Goal: Task Accomplishment & Management: Complete application form

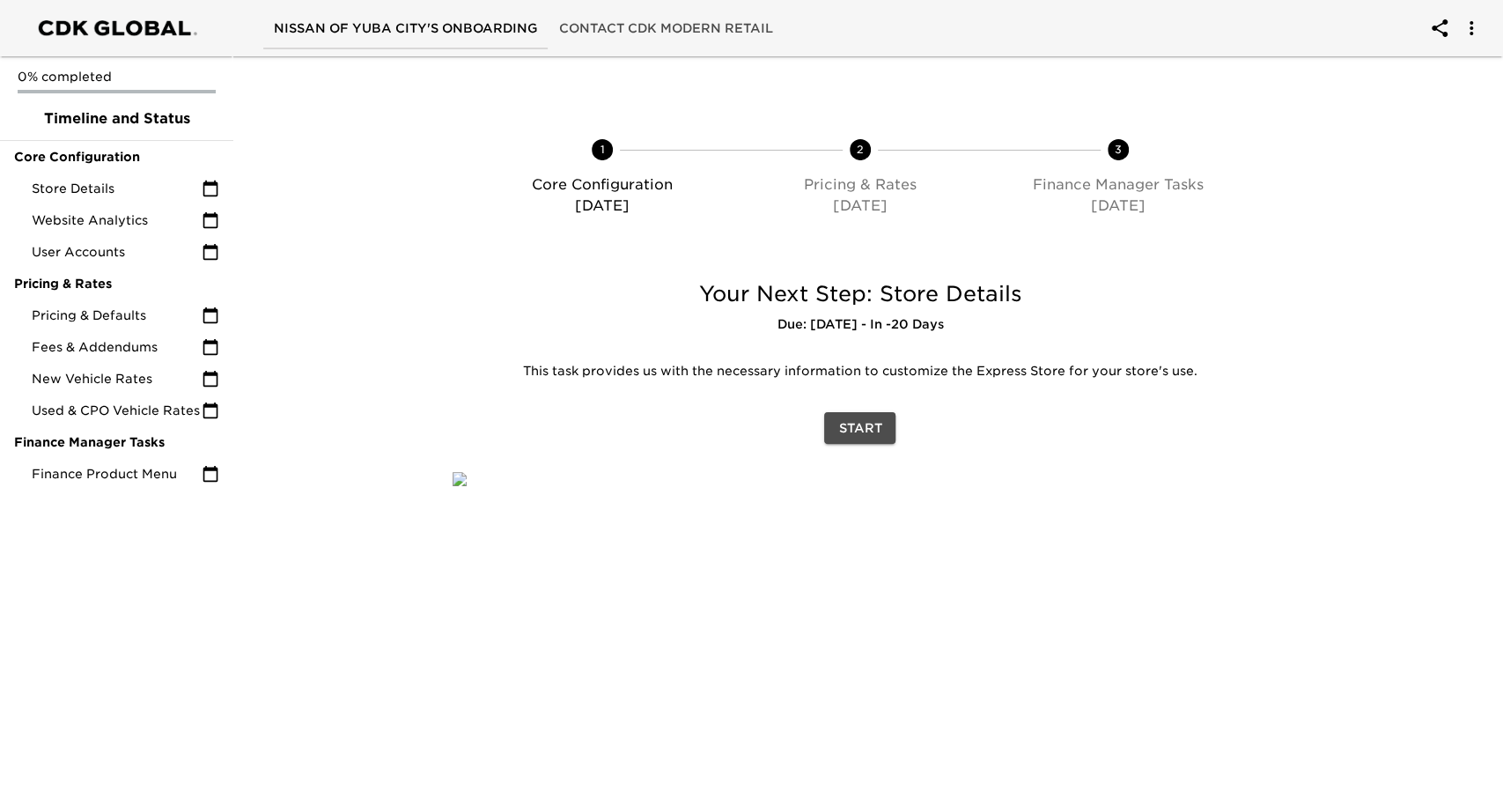
click at [854, 433] on span "Start" at bounding box center [859, 428] width 43 height 22
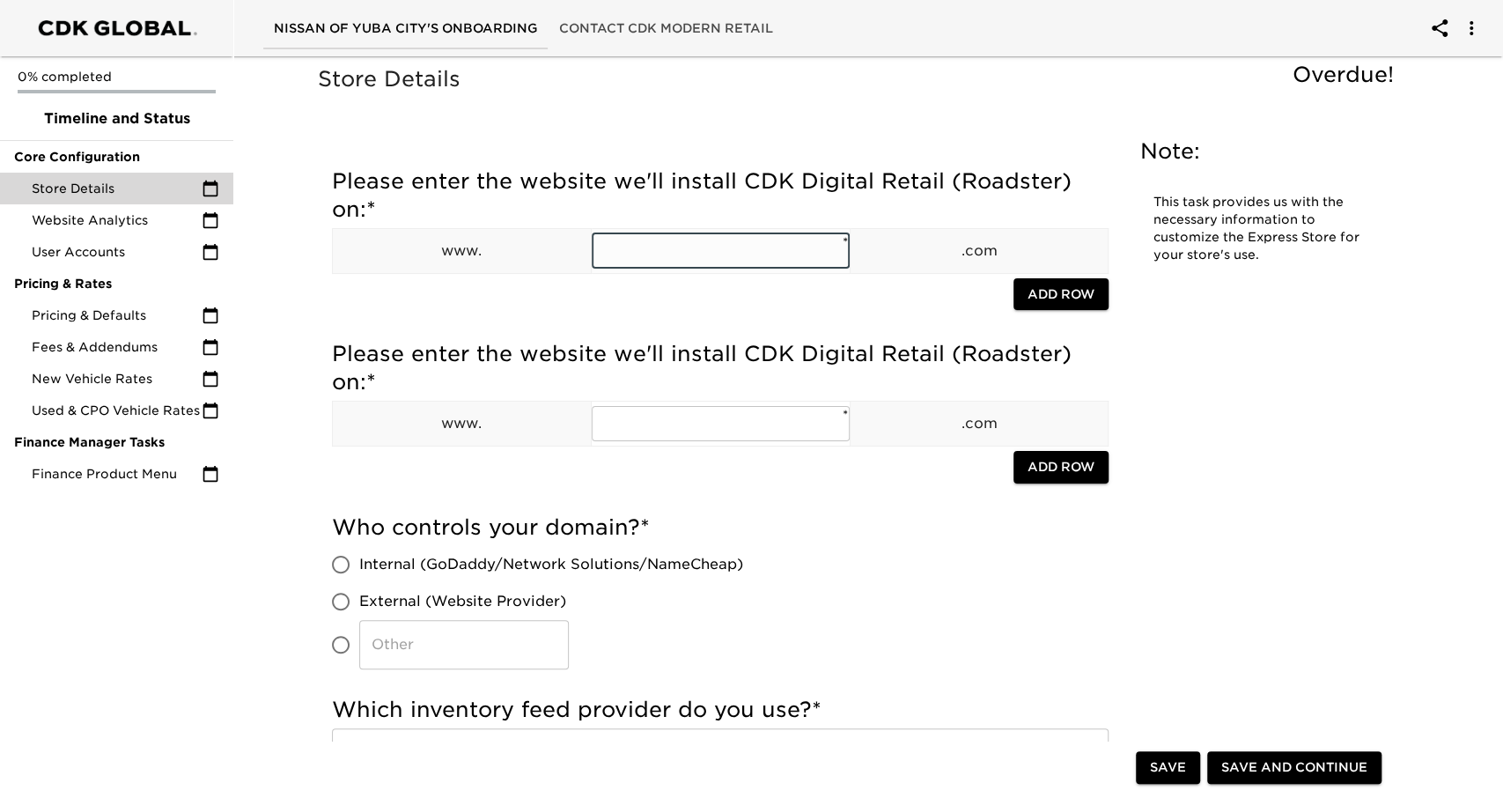
click at [721, 246] on input "text" at bounding box center [721, 250] width 258 height 35
type input "yubacitynissan"
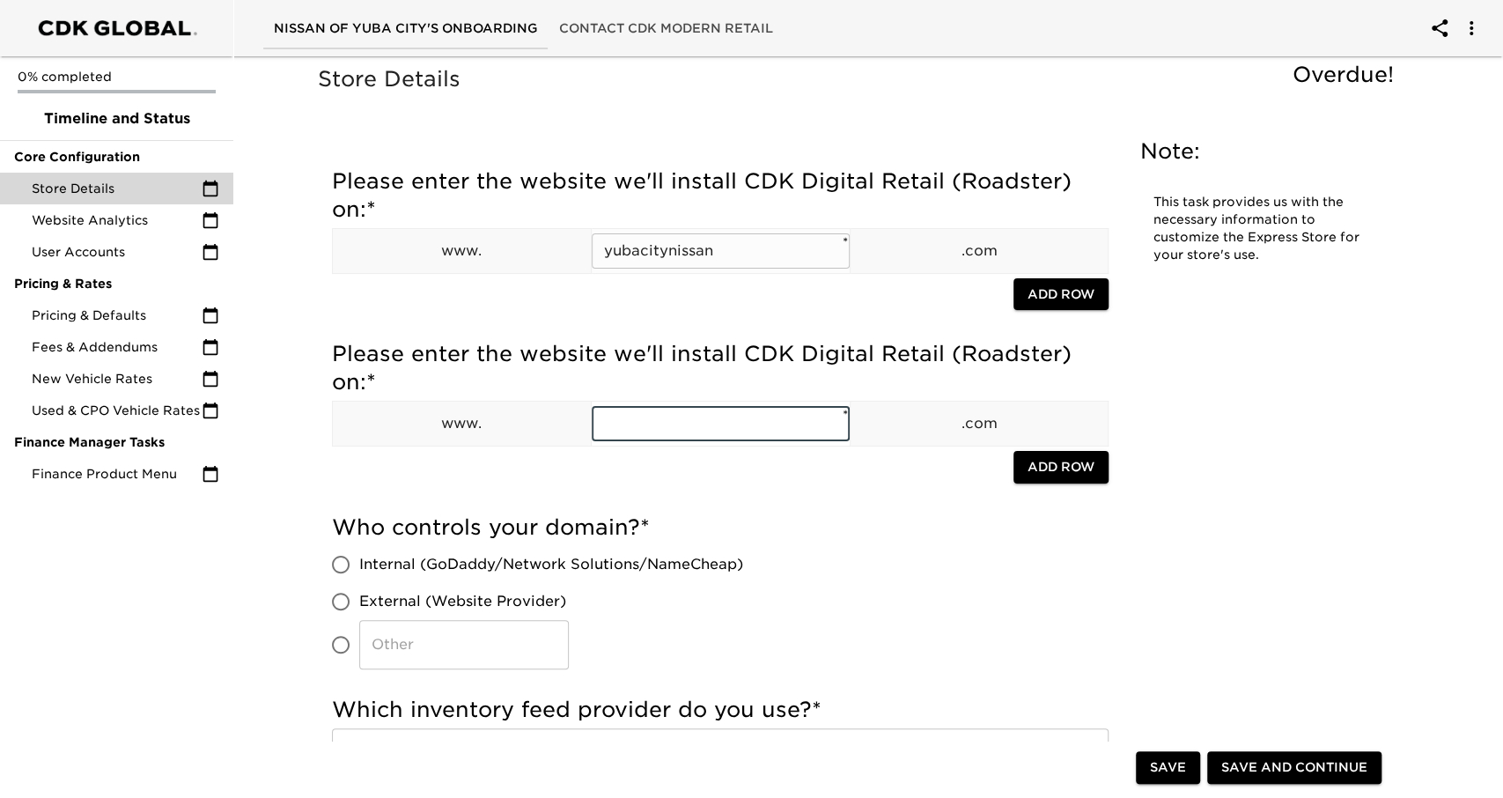
paste input "yubacitynissan"
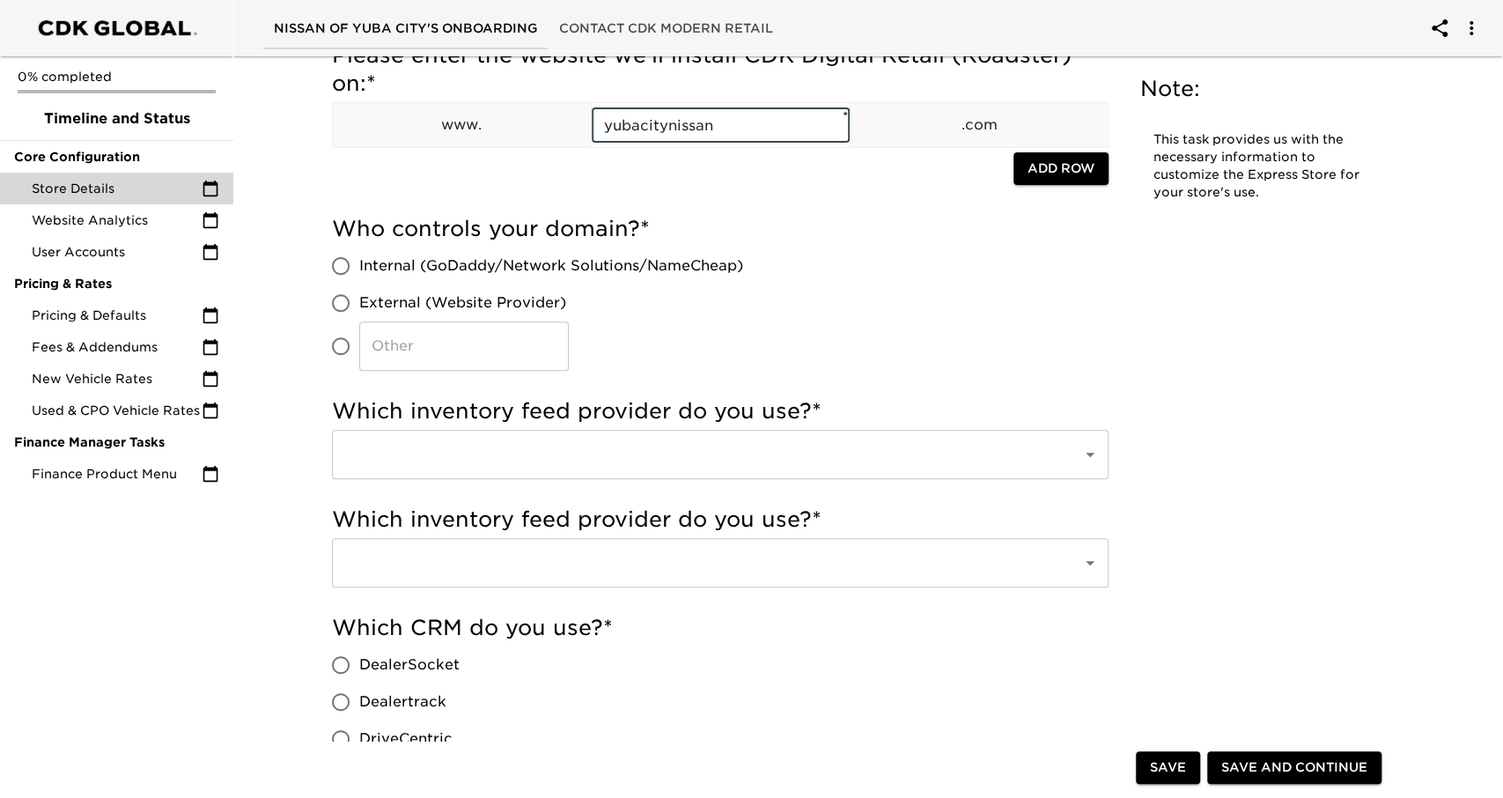
scroll to position [316, 0]
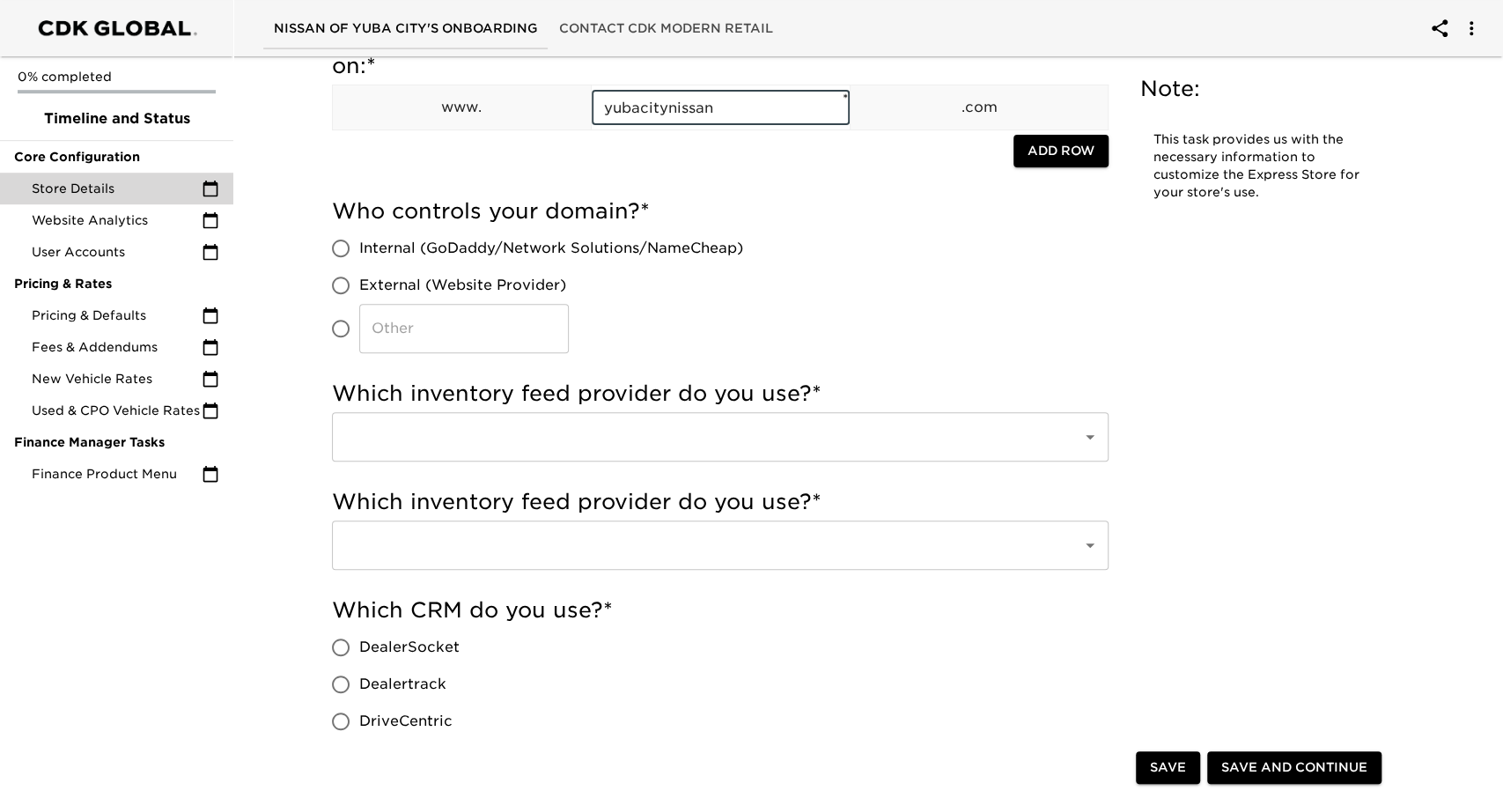
type input "yubacitynissan"
click at [424, 242] on span "Internal (GoDaddy/Network Solutions/NameCheap)" at bounding box center [551, 248] width 384 height 21
click at [359, 242] on input "Internal (GoDaddy/Network Solutions/NameCheap)" at bounding box center [340, 248] width 37 height 37
radio input "true"
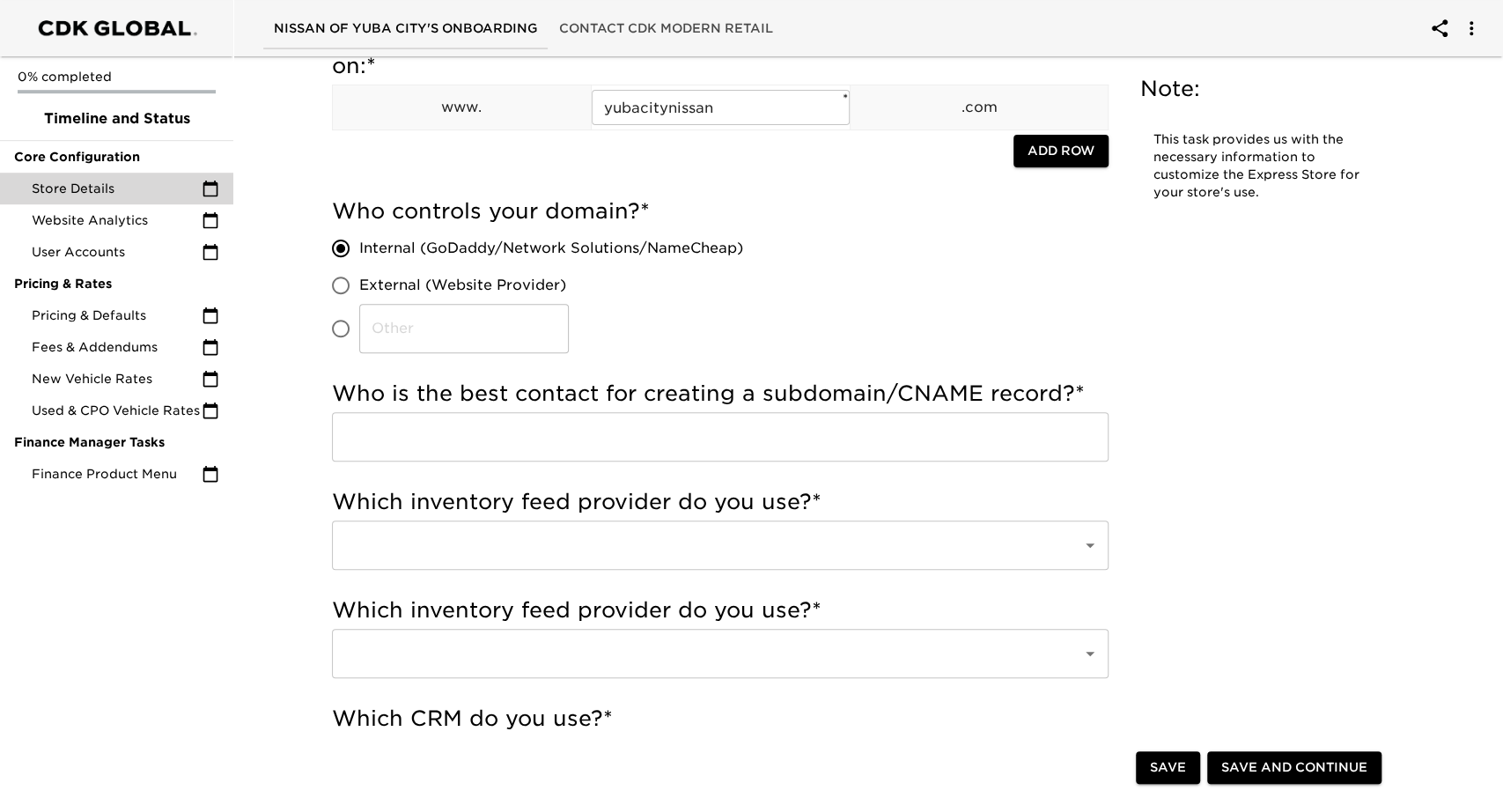
click at [420, 286] on span "External (Website Provider)" at bounding box center [462, 285] width 207 height 21
click at [359, 286] on input "External (Website Provider)" at bounding box center [340, 285] width 37 height 37
radio input "true"
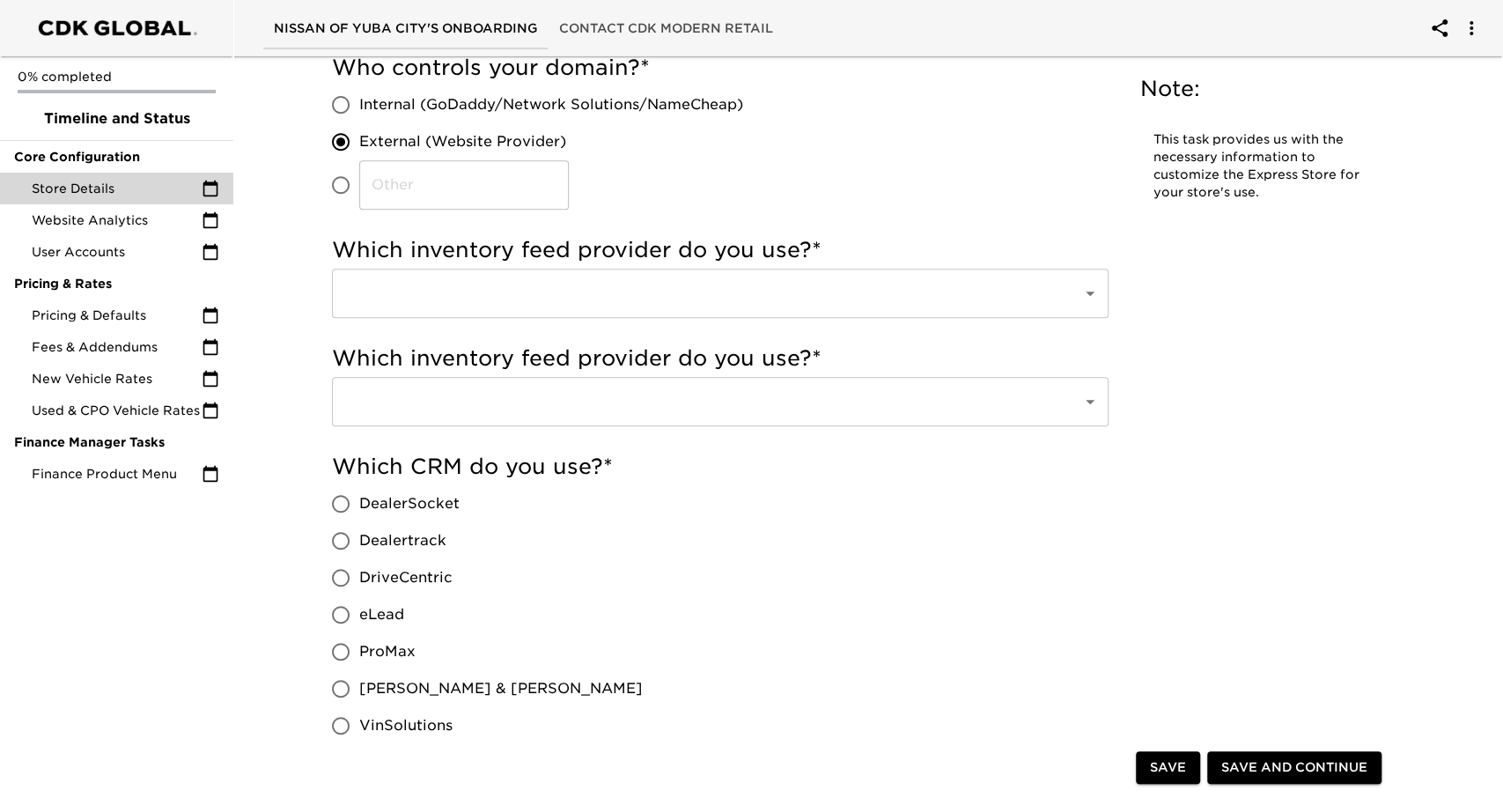
scroll to position [460, 0]
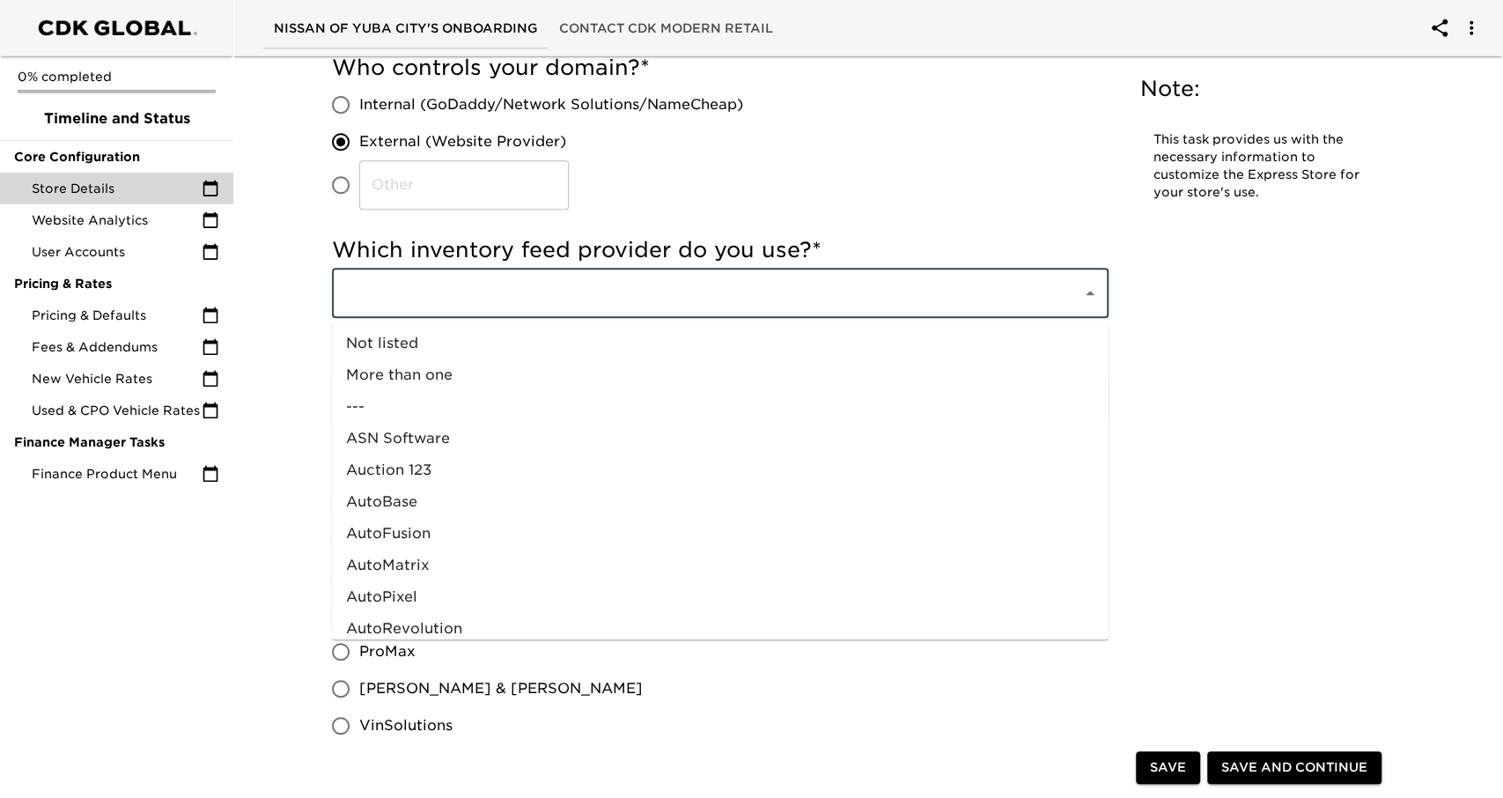
click at [583, 308] on input "text" at bounding box center [695, 292] width 711 height 33
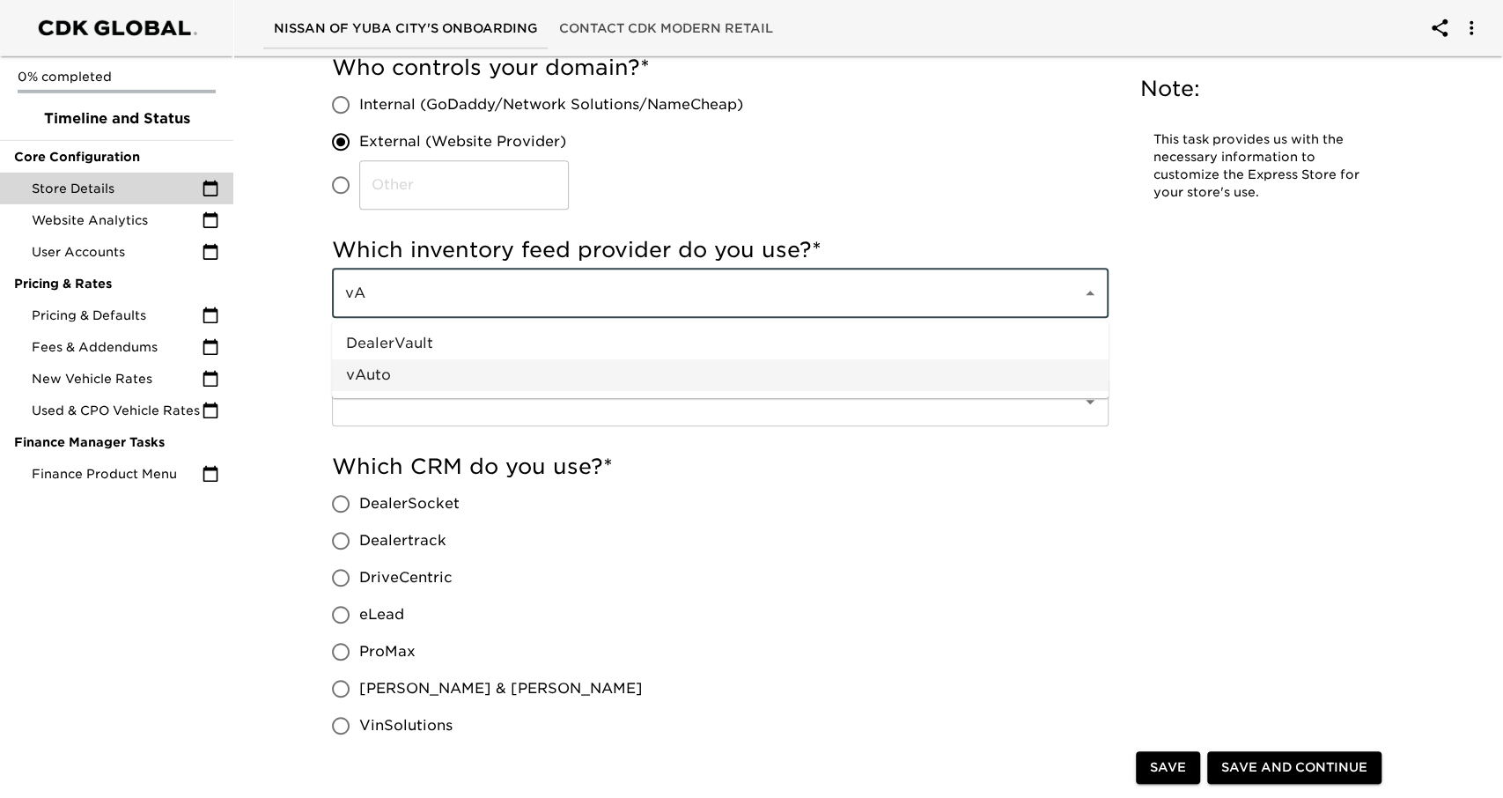
click at [493, 387] on li "vAuto" at bounding box center [720, 375] width 777 height 32
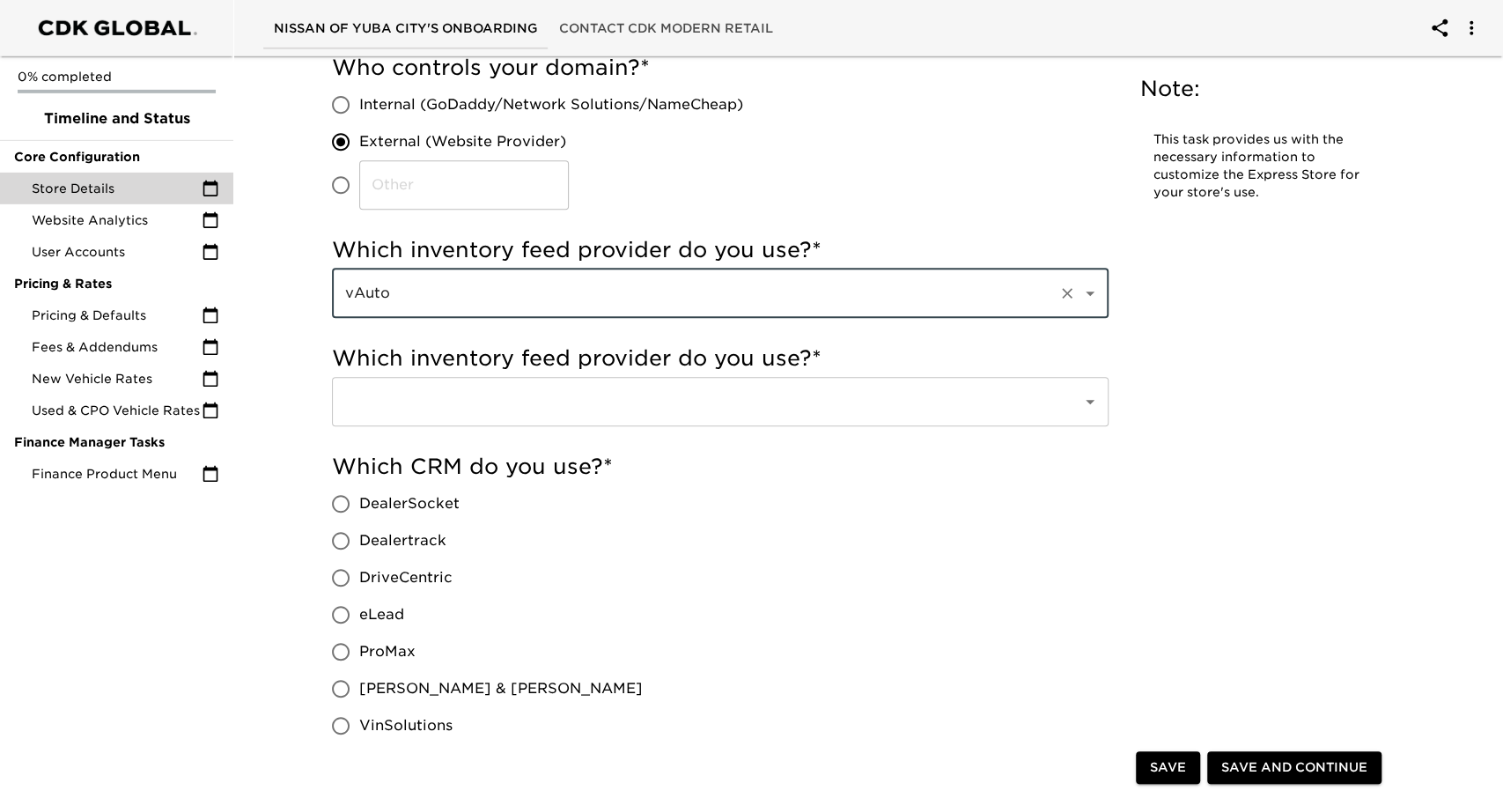
type input "vAuto"
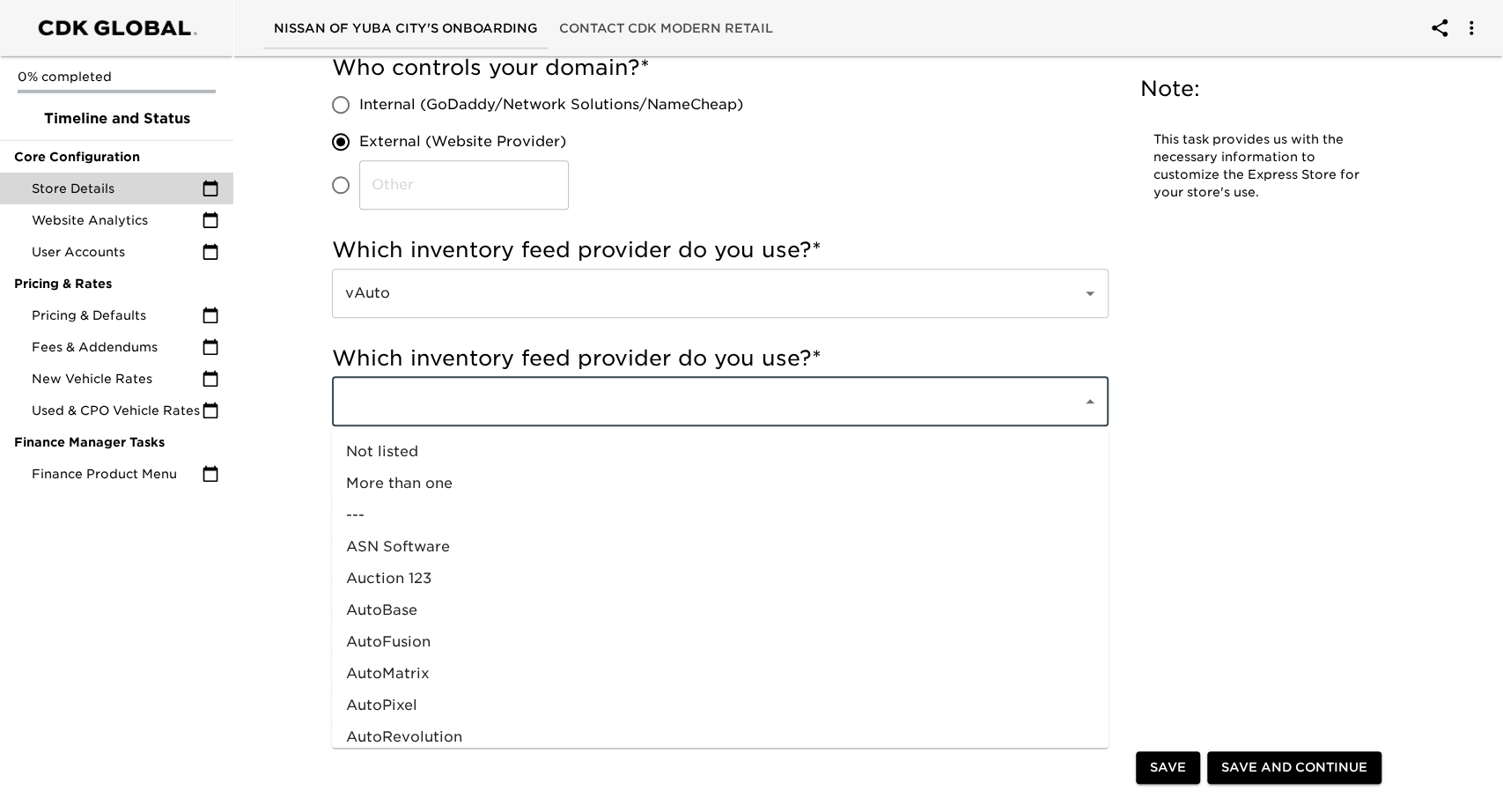
click at [500, 399] on input "text" at bounding box center [695, 401] width 711 height 33
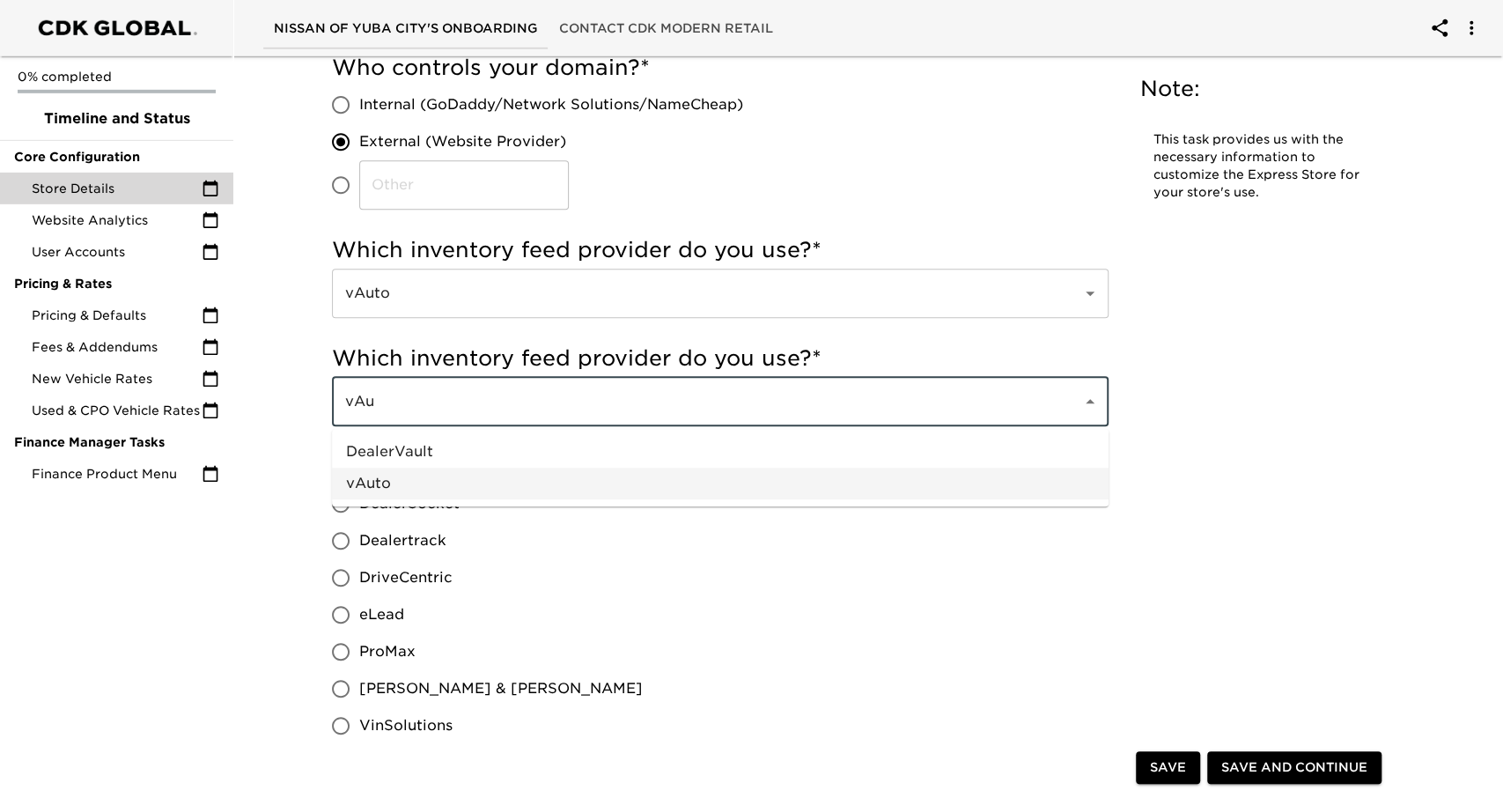
click at [475, 502] on ul "DealerVault vAuto" at bounding box center [720, 467] width 777 height 77
click at [422, 489] on li "vAuto" at bounding box center [720, 484] width 777 height 32
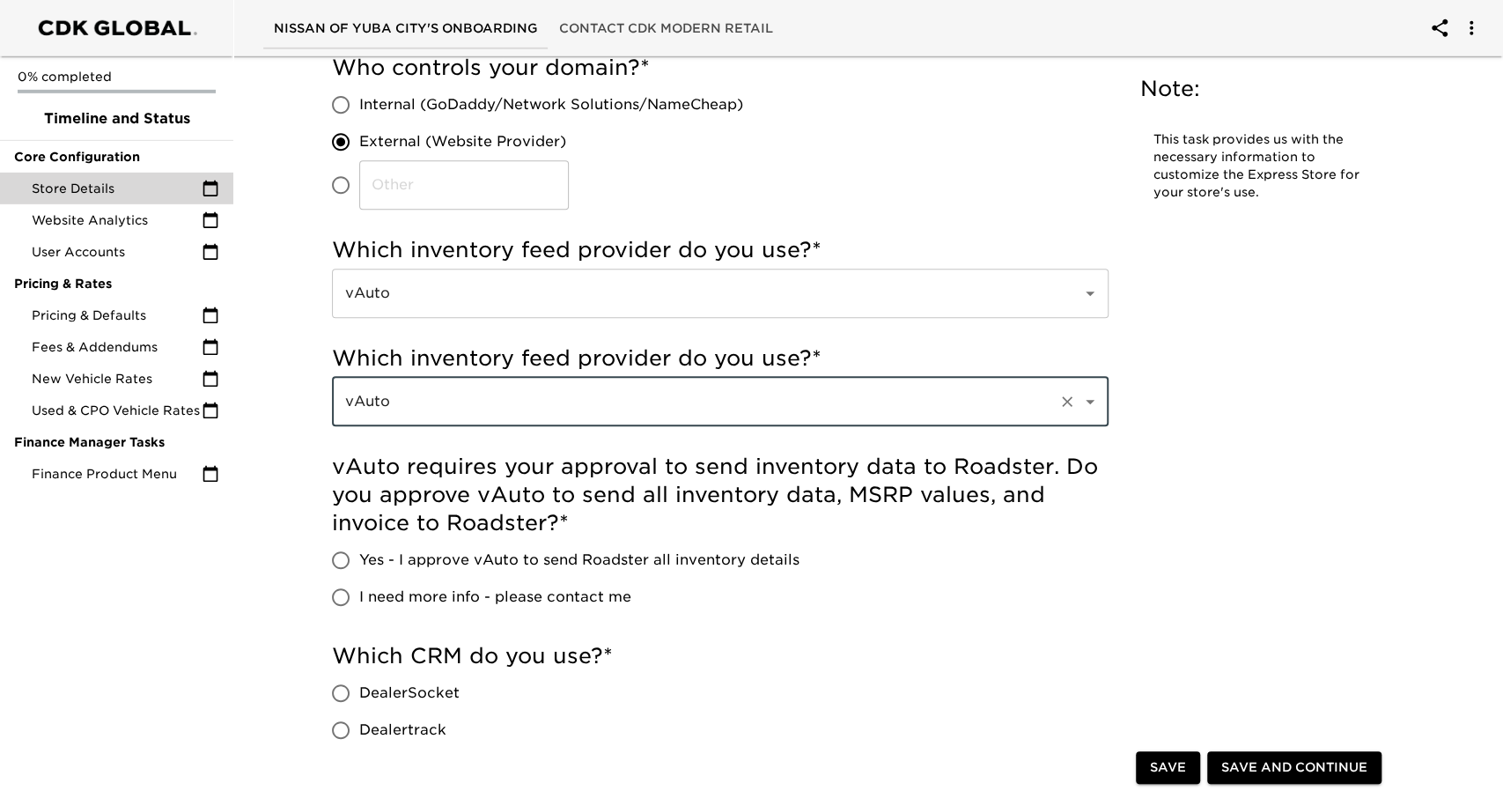
scroll to position [535, 0]
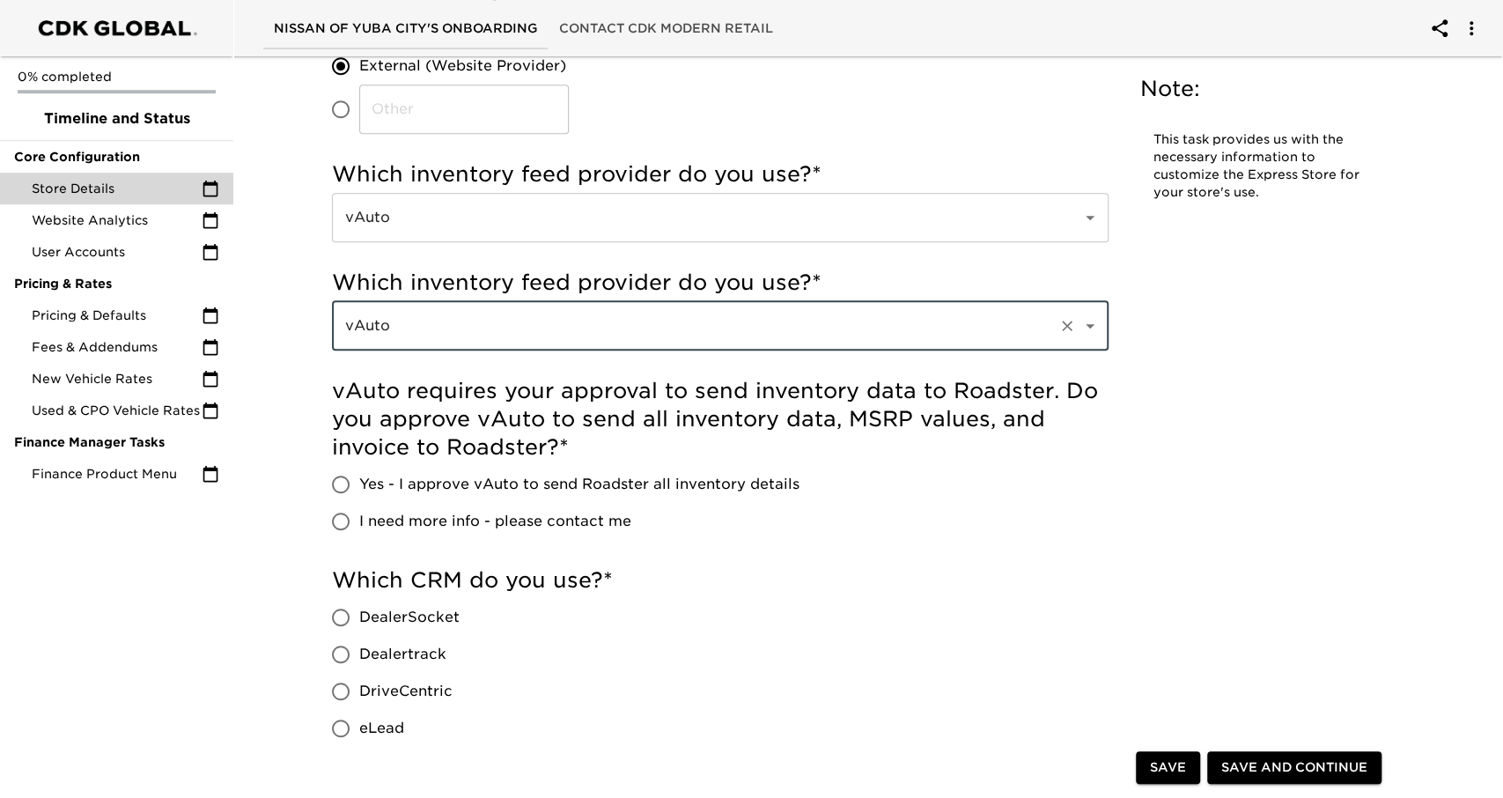
type input "vAuto"
click at [517, 480] on span "Yes - I approve vAuto to send Roadster all inventory details" at bounding box center [579, 484] width 440 height 21
click at [359, 480] on input "Yes - I approve vAuto to send Roadster all inventory details" at bounding box center [340, 484] width 37 height 37
radio input "true"
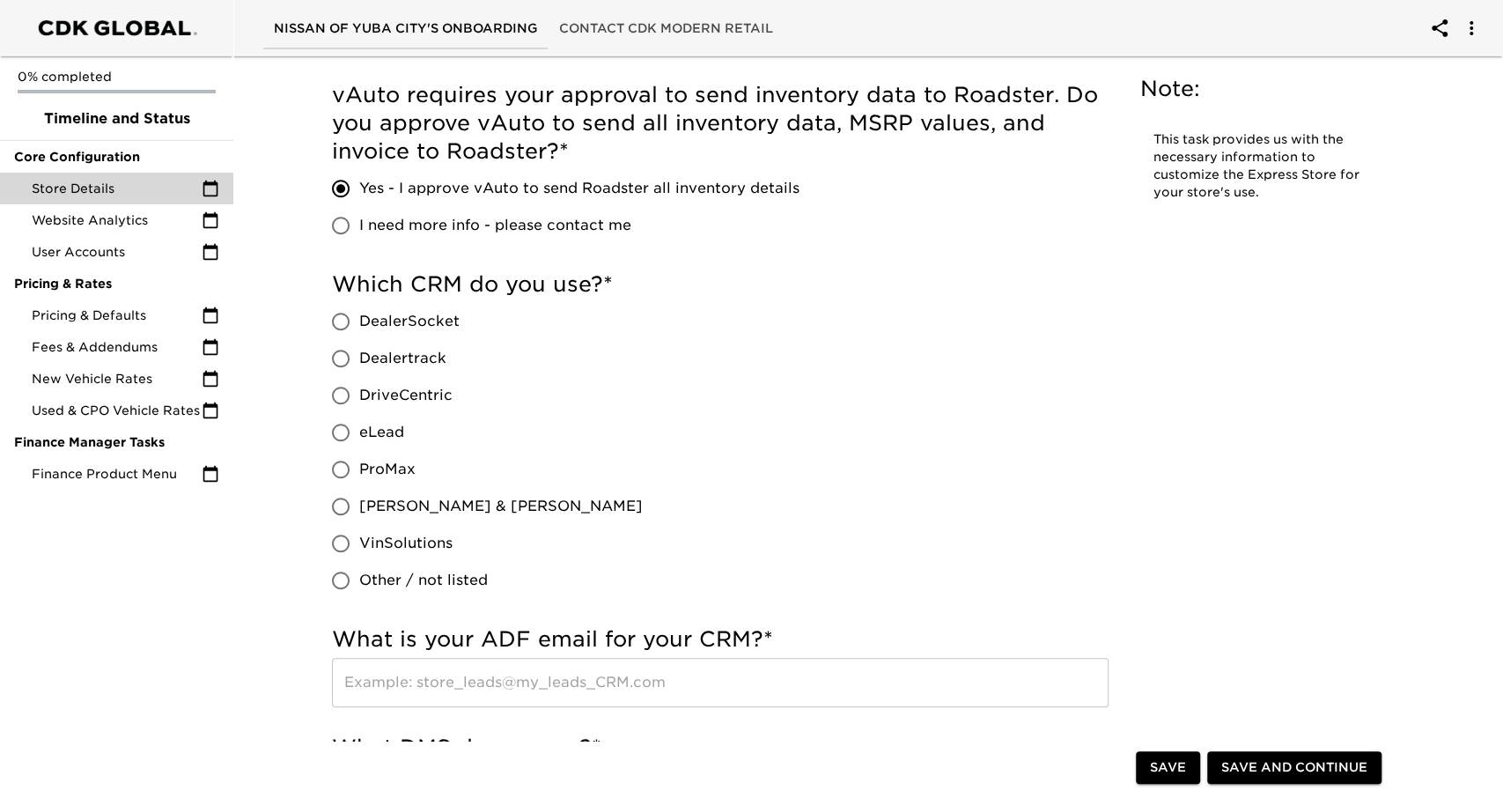
scroll to position [845, 0]
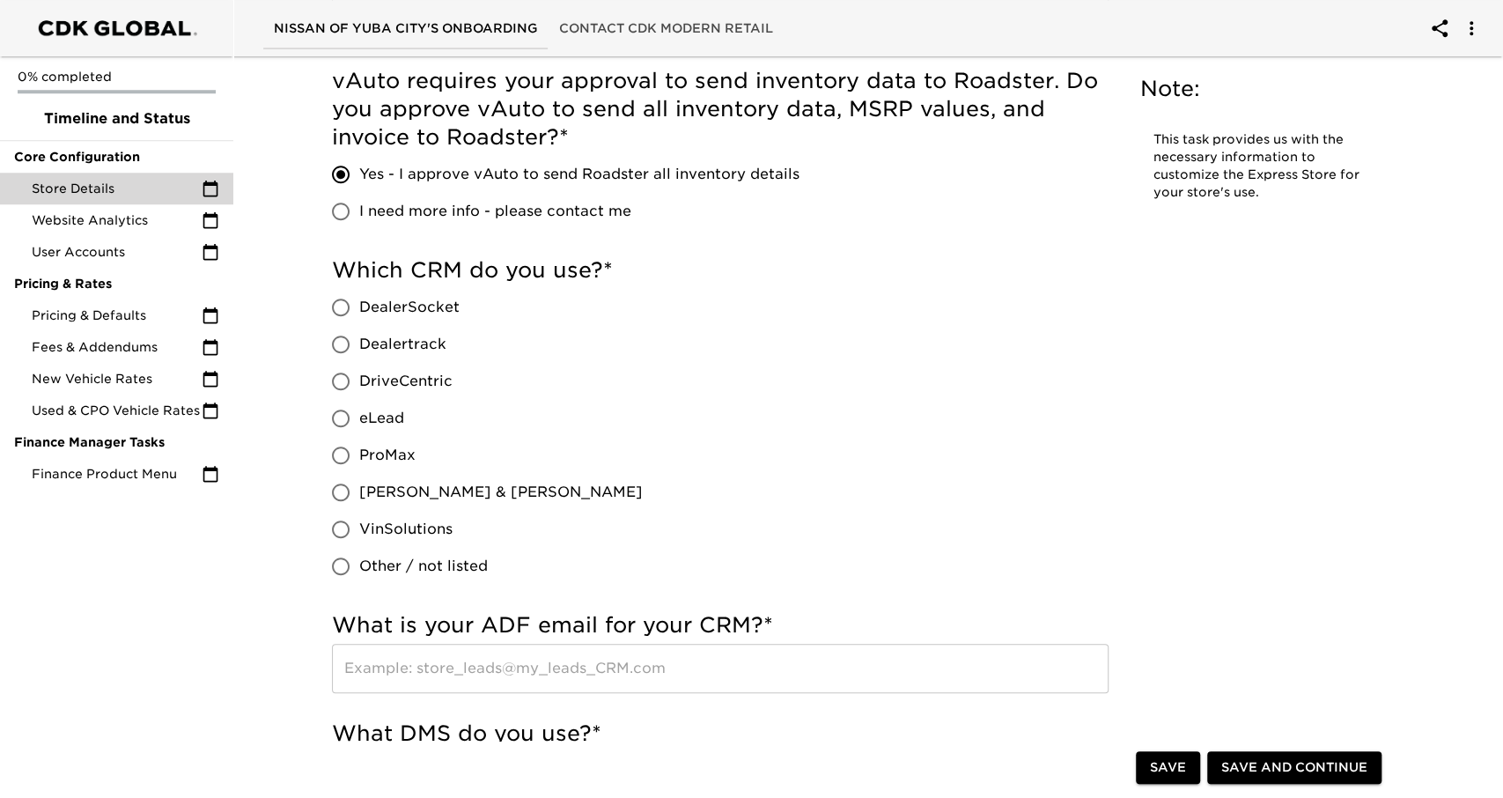
click at [384, 420] on span "eLead" at bounding box center [381, 418] width 45 height 21
click at [359, 420] on input "eLead" at bounding box center [340, 418] width 37 height 37
radio input "true"
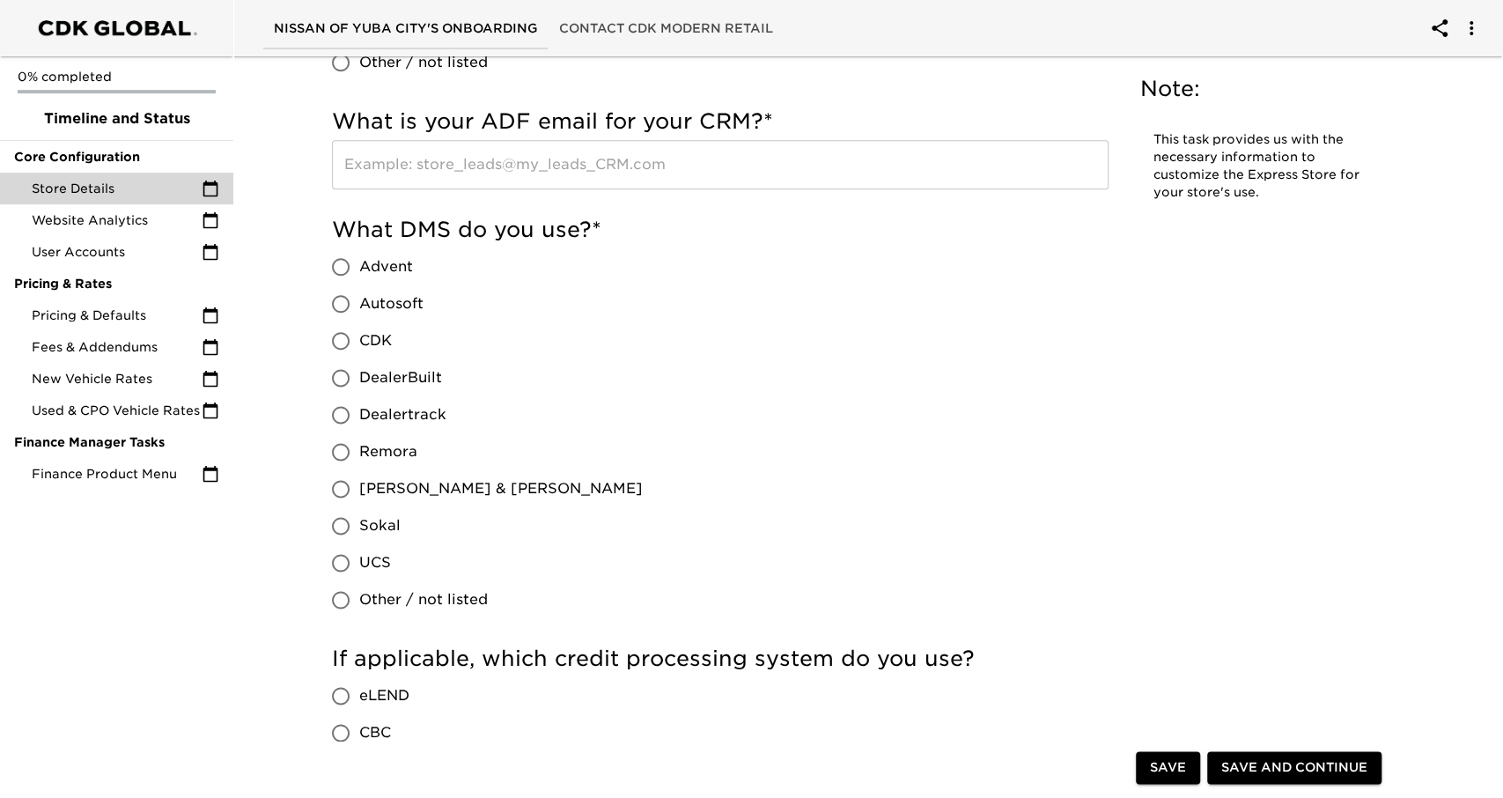
scroll to position [1351, 0]
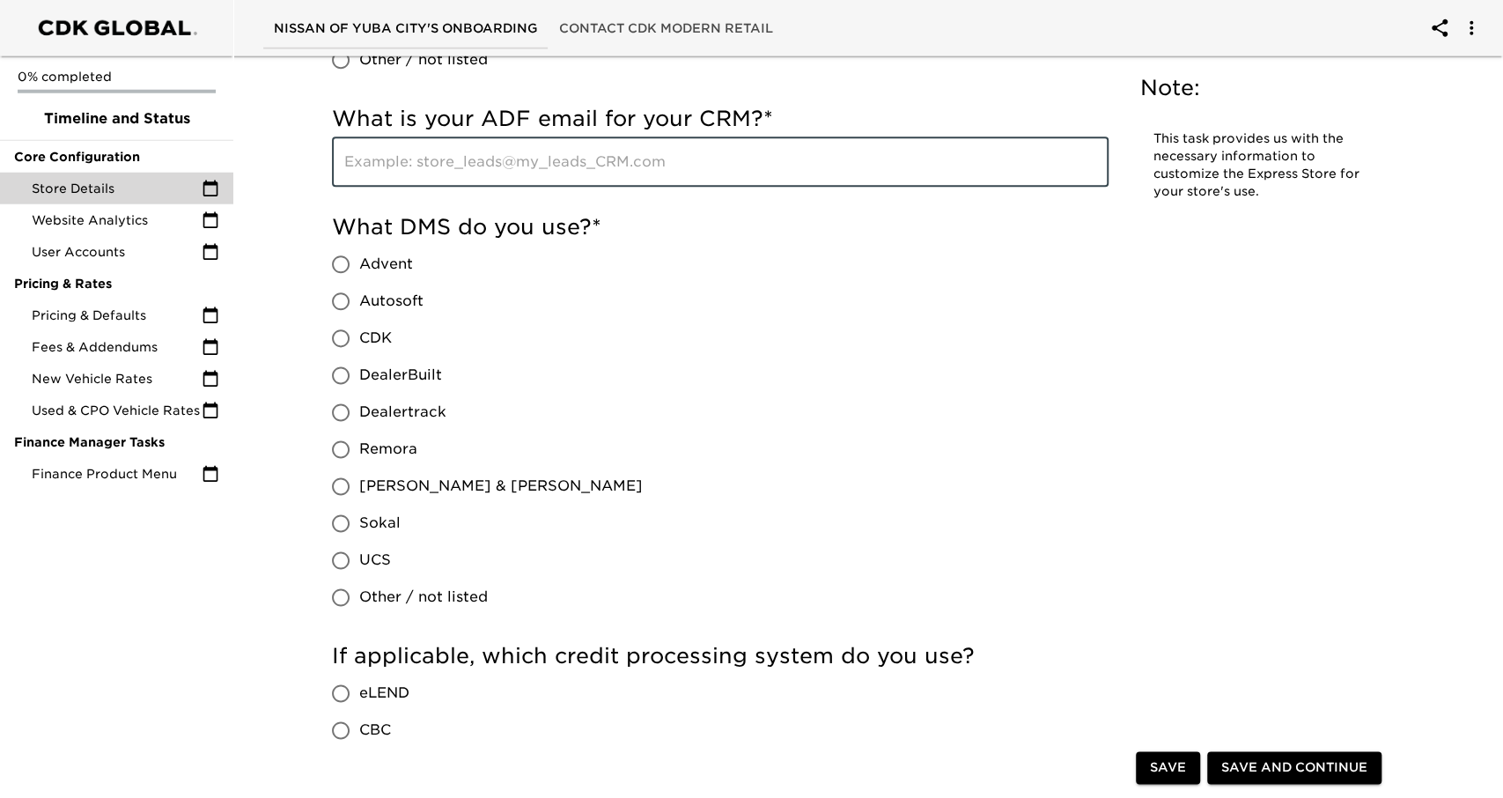
click at [512, 162] on input "text" at bounding box center [720, 162] width 777 height 49
paste input "yubacitynissan"
drag, startPoint x: 497, startPoint y: 171, endPoint x: 269, endPoint y: 160, distance: 228.3
click at [332, 160] on input "yubacitynissan" at bounding box center [720, 162] width 777 height 49
paste input "[EMAIL_ADDRESS][DOMAIN_NAME]"
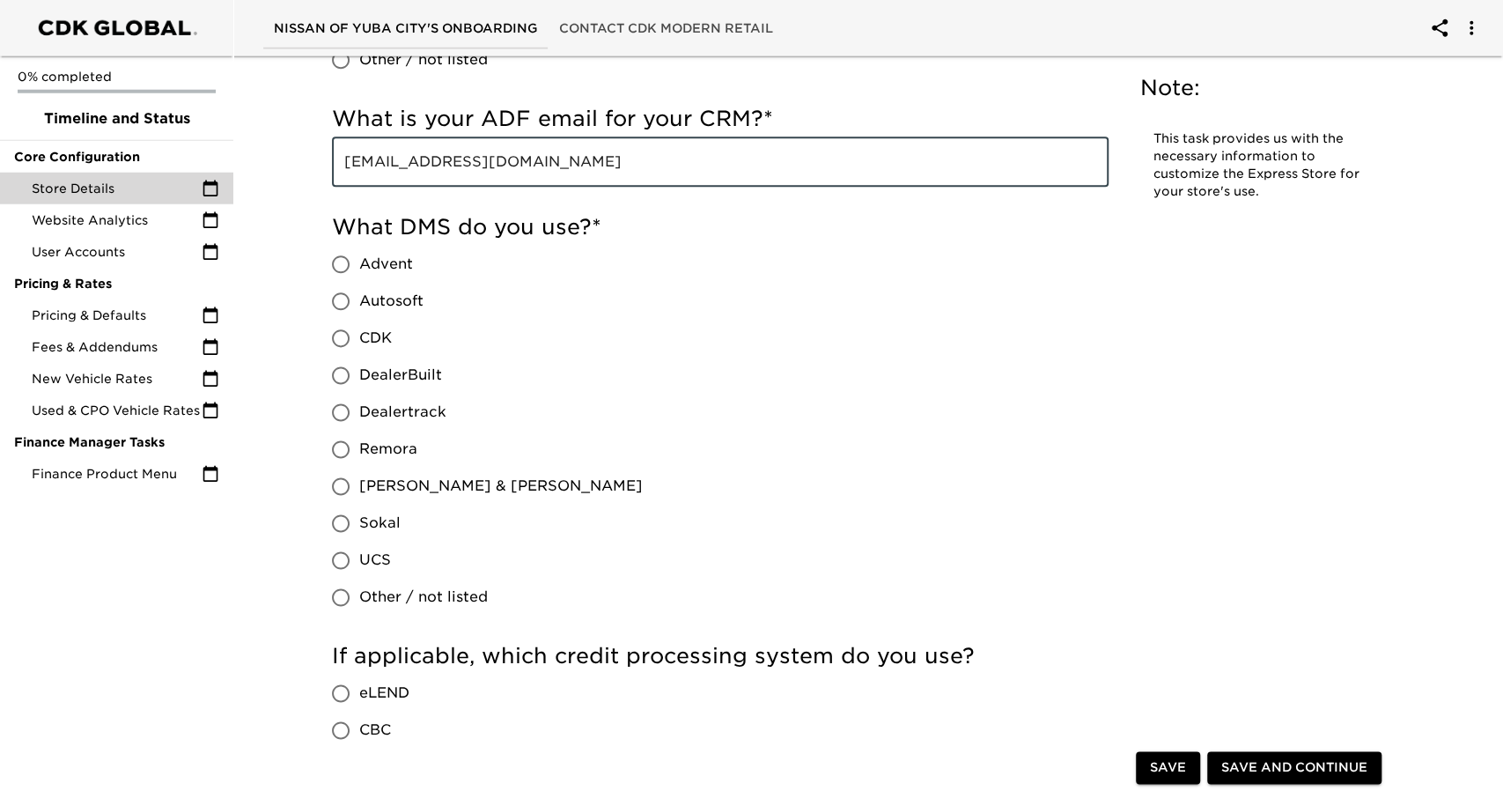
type input "[EMAIL_ADDRESS][DOMAIN_NAME]"
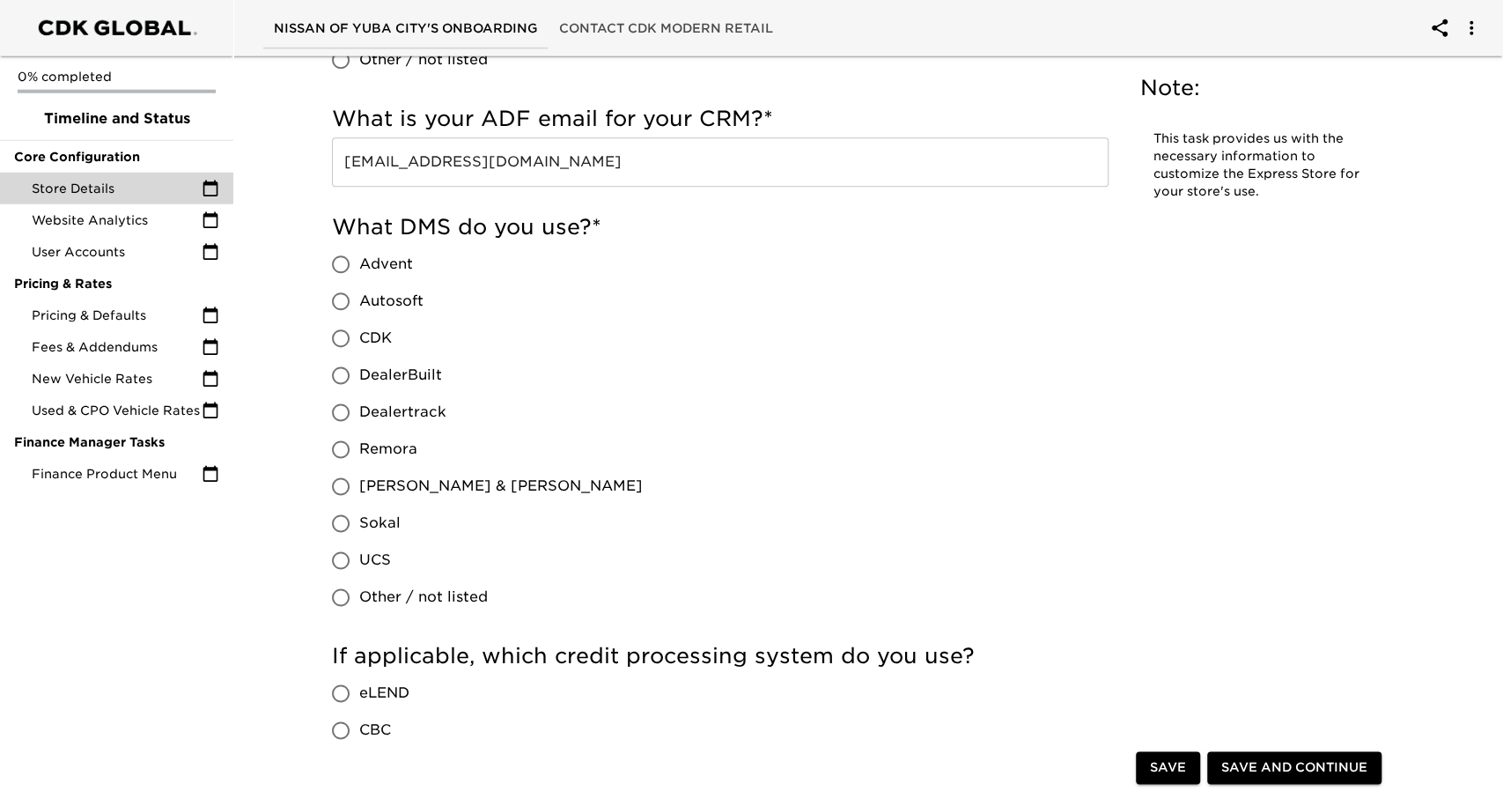
click at [397, 403] on span "Dealertrack" at bounding box center [402, 412] width 87 height 21
click at [359, 403] on input "Dealertrack" at bounding box center [340, 412] width 37 height 37
radio input "true"
click at [225, 582] on div "0% completed Timeline and Status Core Configuration Store Details Website Analy…" at bounding box center [116, 399] width 233 height 798
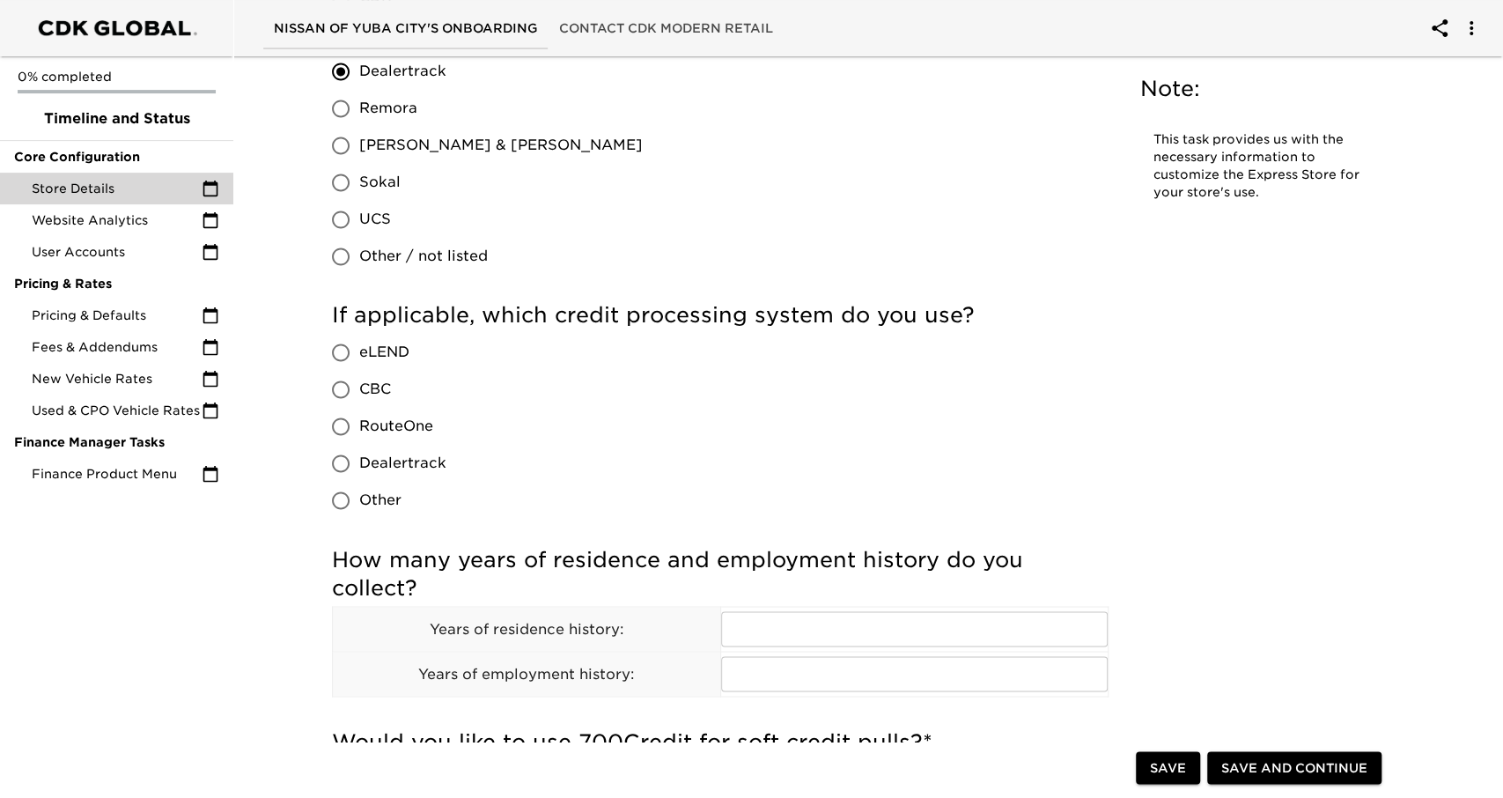
scroll to position [1696, 0]
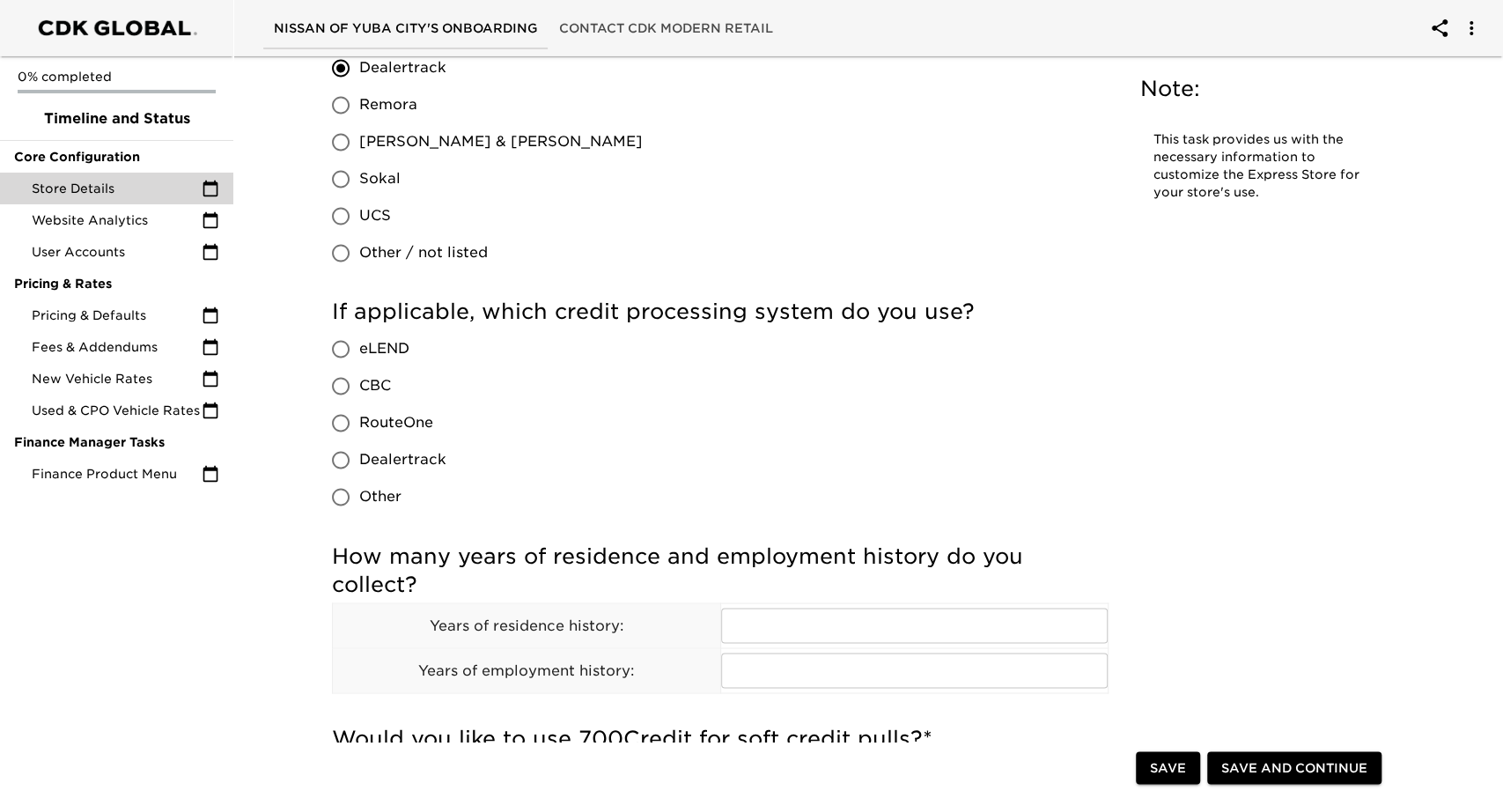
click at [390, 467] on span "Dealertrack" at bounding box center [402, 459] width 87 height 21
click at [359, 467] on input "Dealertrack" at bounding box center [340, 459] width 37 height 37
radio input "true"
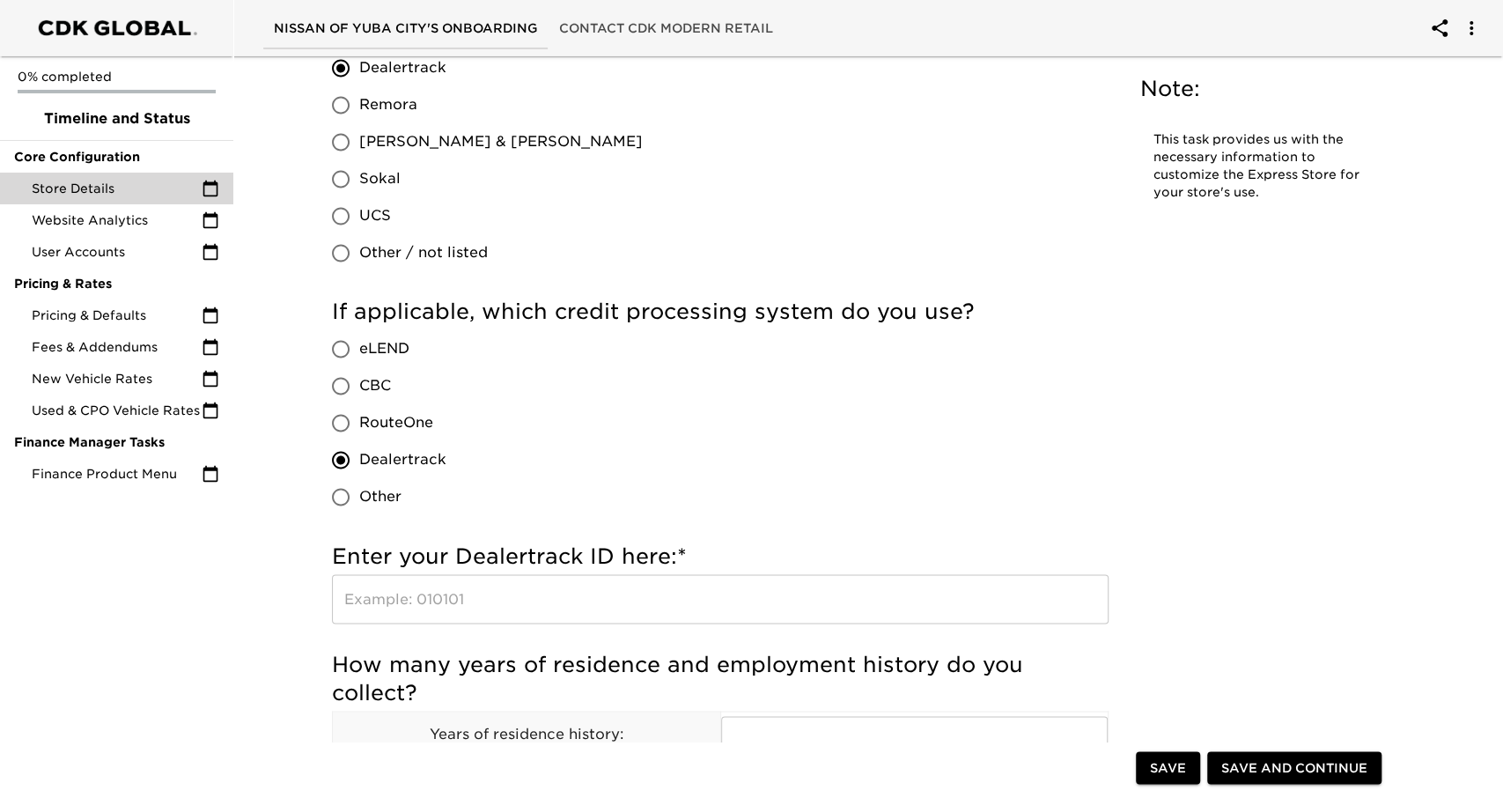
click at [270, 601] on div "Store Details Overdue! Note: This task provides us with the necessary informati…" at bounding box center [860, 584] width 1277 height 4463
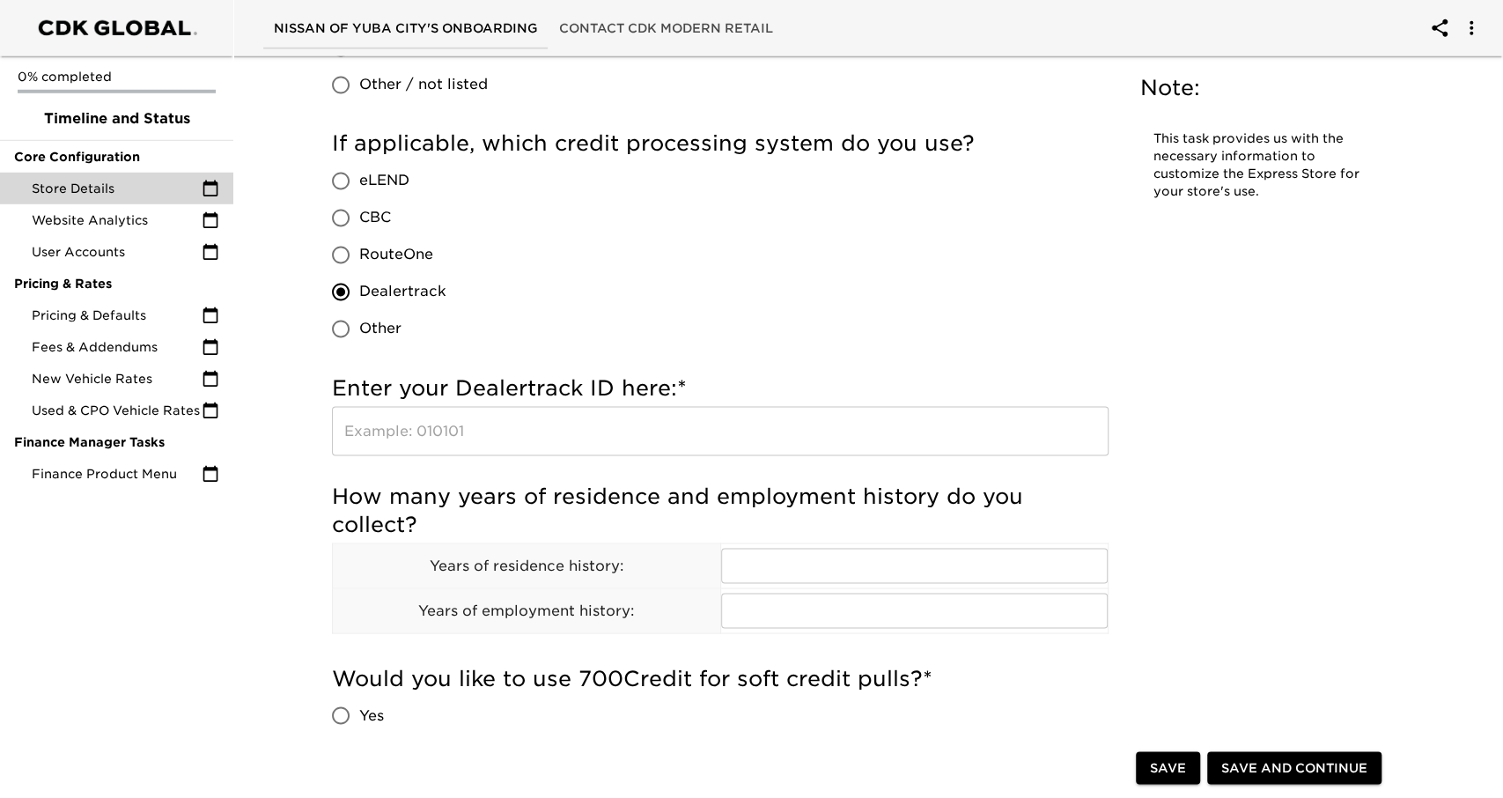
scroll to position [1864, 0]
